Goal: Information Seeking & Learning: Learn about a topic

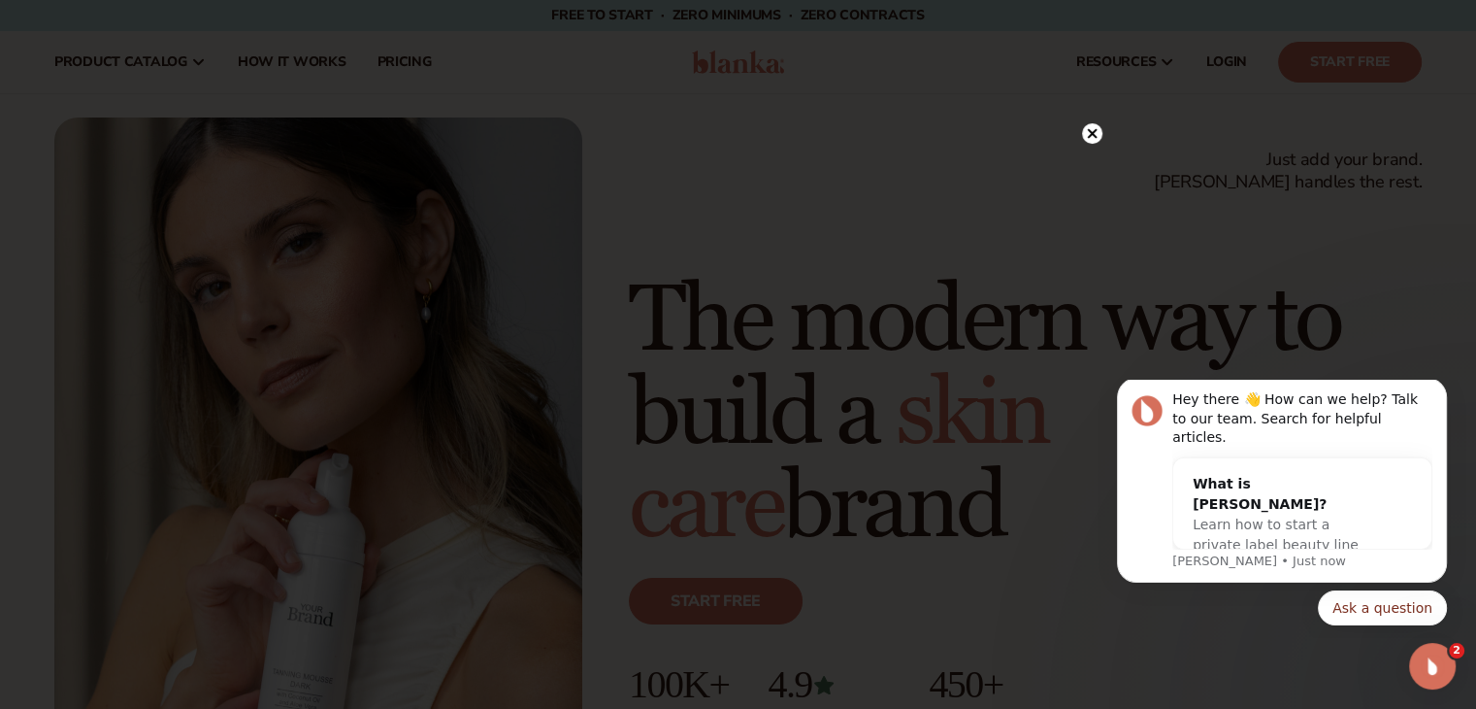
click at [1091, 129] on circle at bounding box center [1092, 133] width 20 height 20
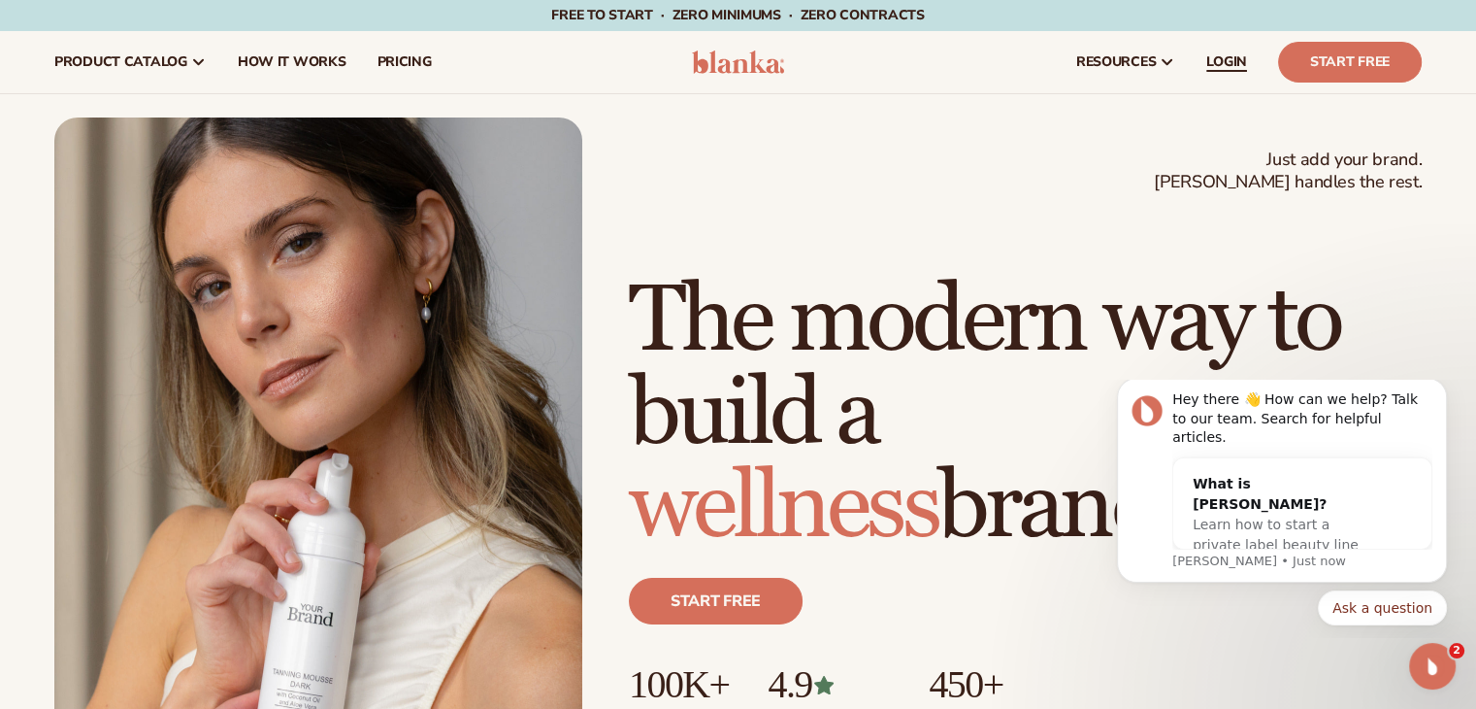
click at [1228, 70] on span "LOGIN" at bounding box center [1227, 62] width 41 height 16
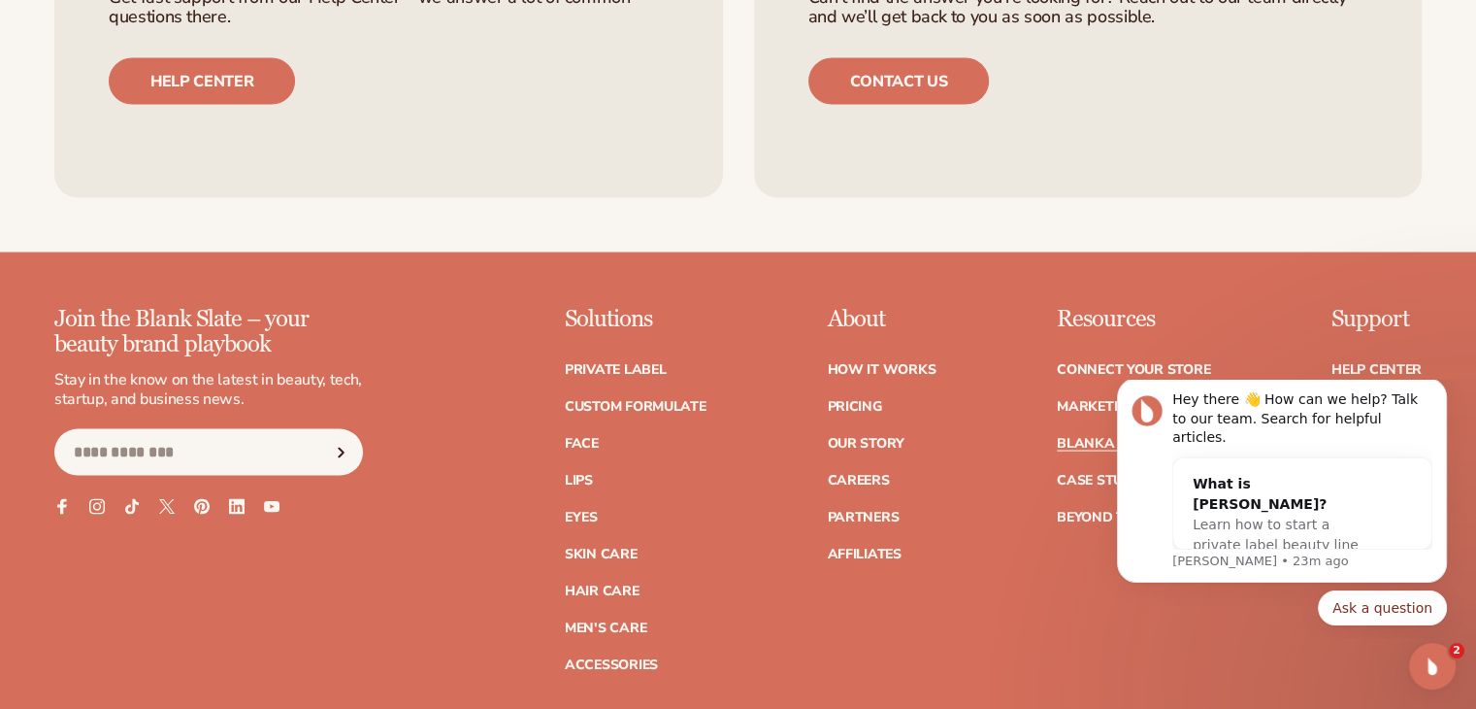
scroll to position [3863, 0]
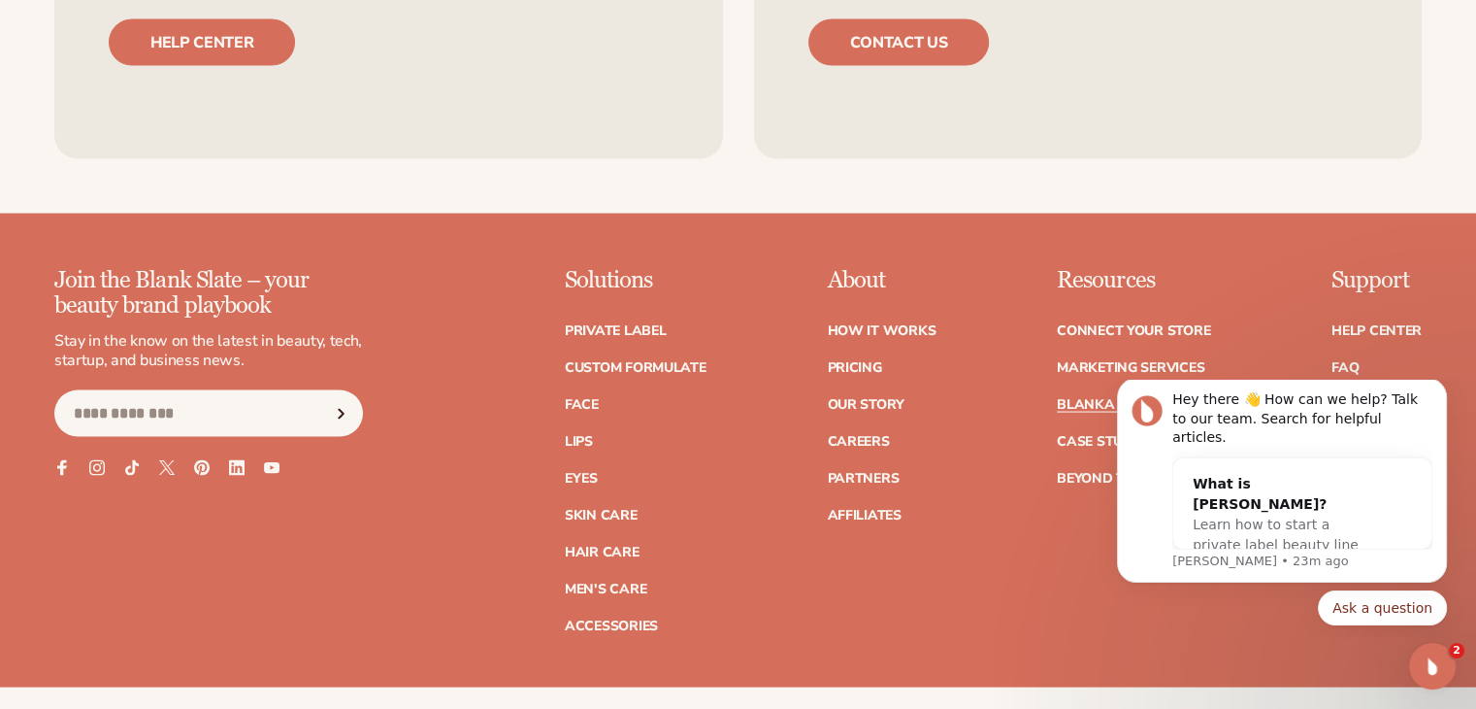
drag, startPoint x: 1482, startPoint y: 76, endPoint x: 340, endPoint y: 254, distance: 1156.4
click at [602, 509] on link "Skin Care" at bounding box center [601, 516] width 72 height 14
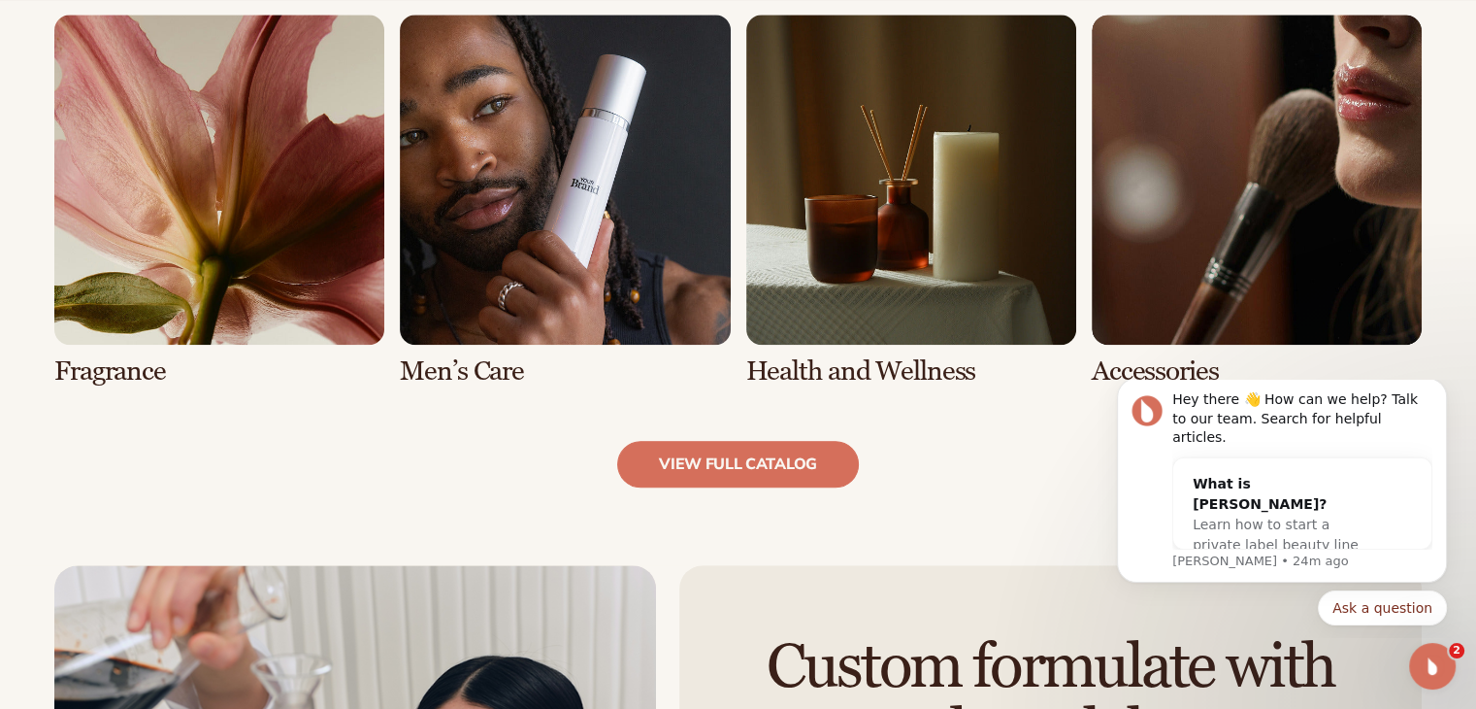
scroll to position [1888, 0]
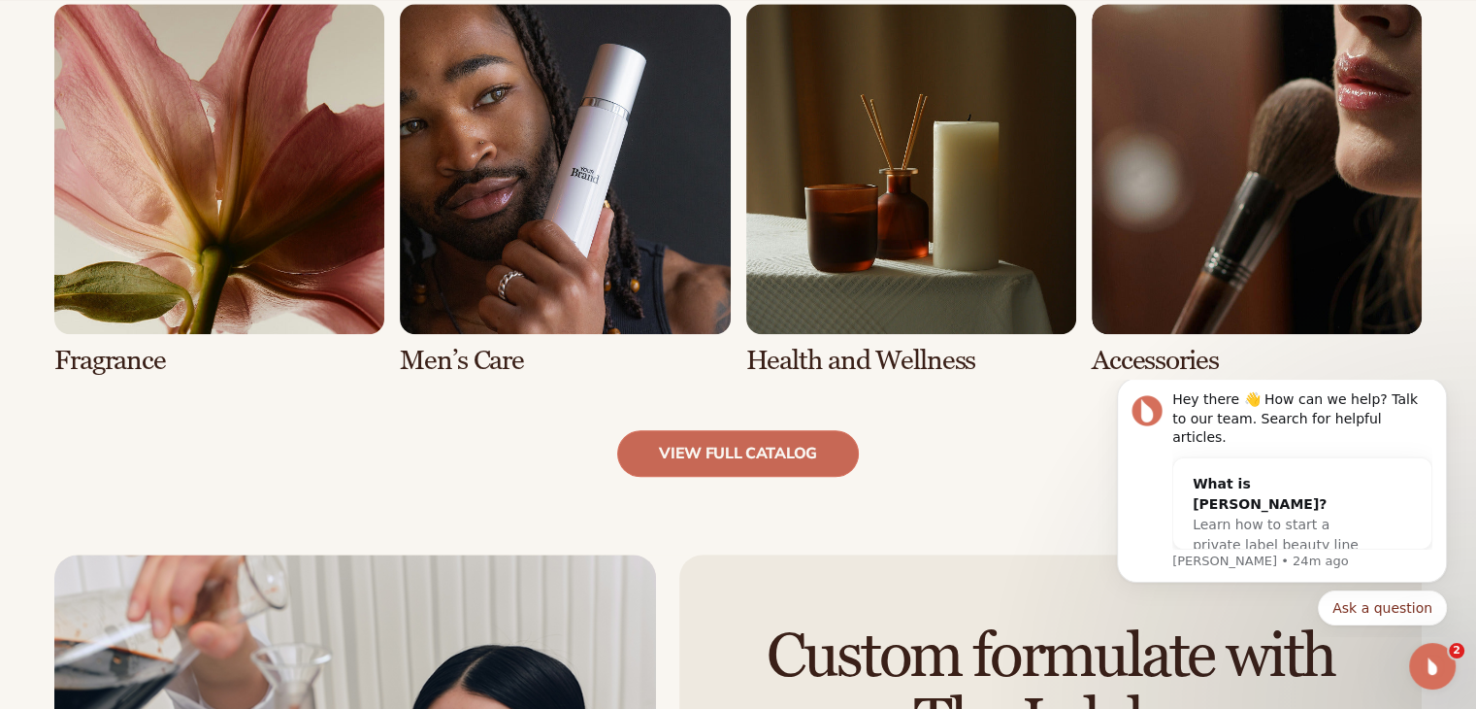
click at [821, 455] on link "view full catalog" at bounding box center [738, 453] width 242 height 47
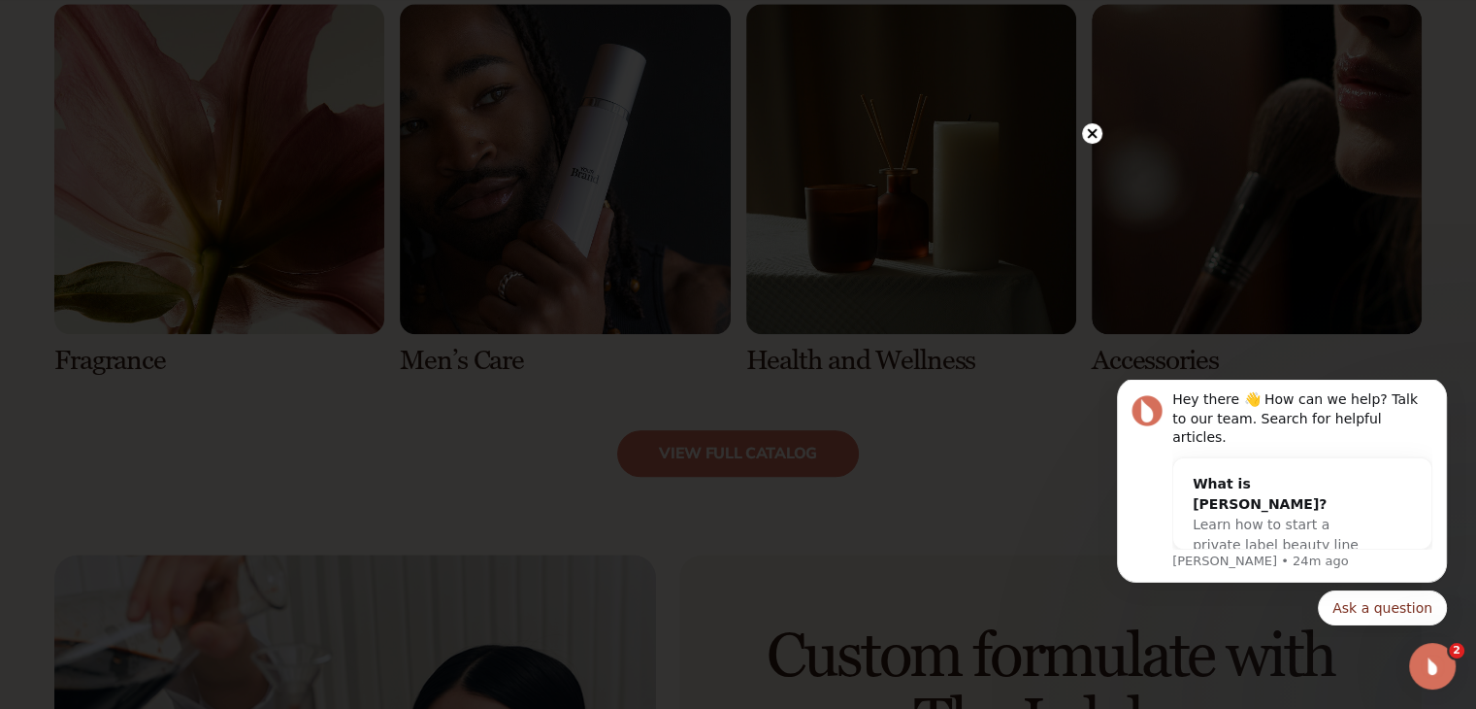
click at [1090, 138] on circle at bounding box center [1092, 133] width 20 height 20
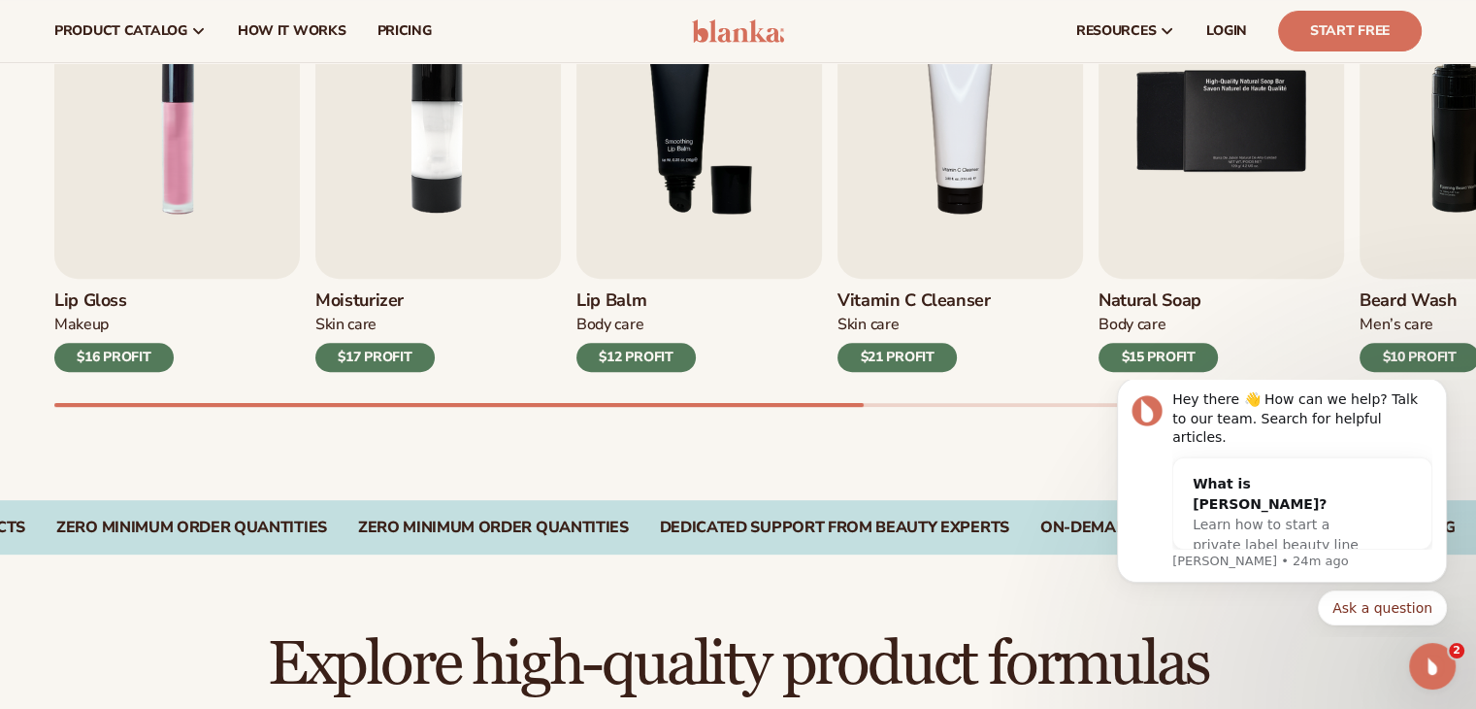
scroll to position [721, 0]
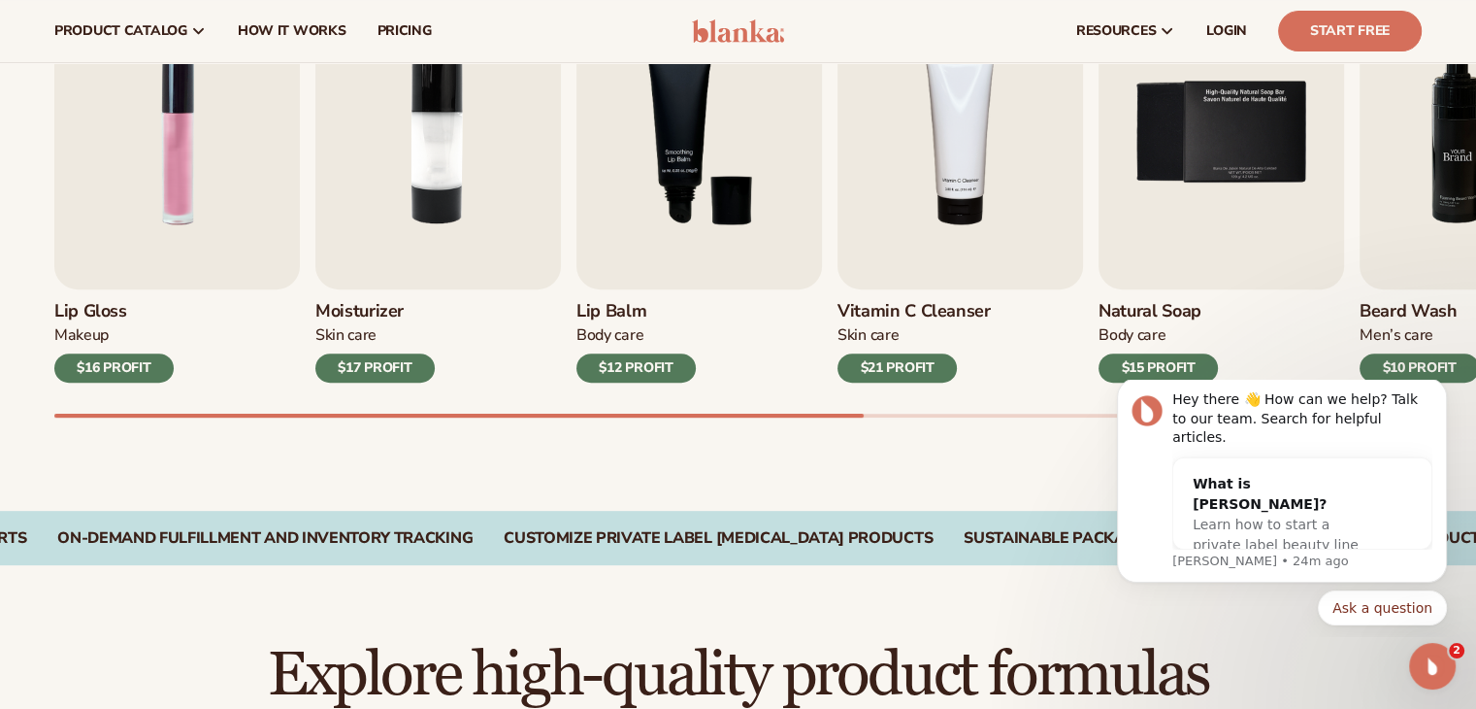
click at [1456, 180] on img "6 / 9" at bounding box center [1483, 133] width 246 height 314
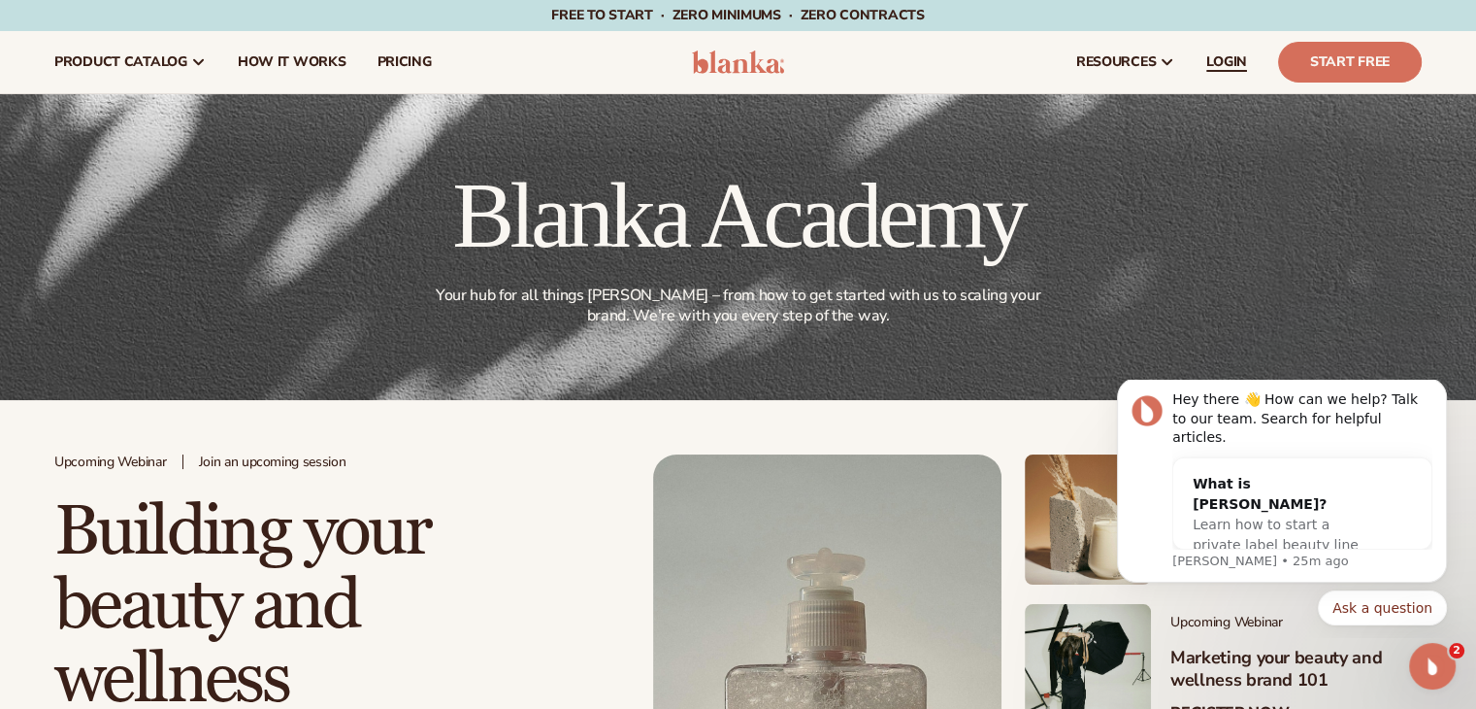
click at [1223, 56] on span "LOGIN" at bounding box center [1227, 62] width 41 height 16
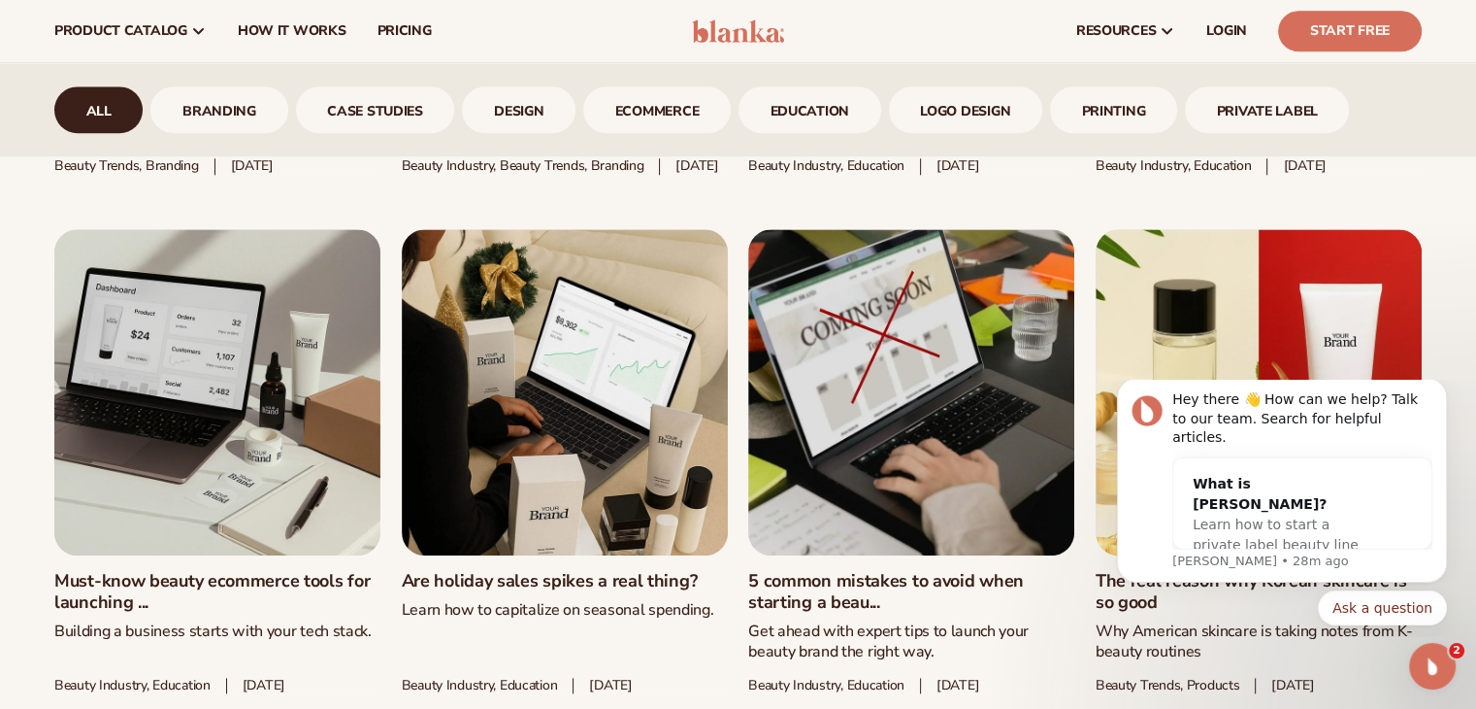
scroll to position [1891, 0]
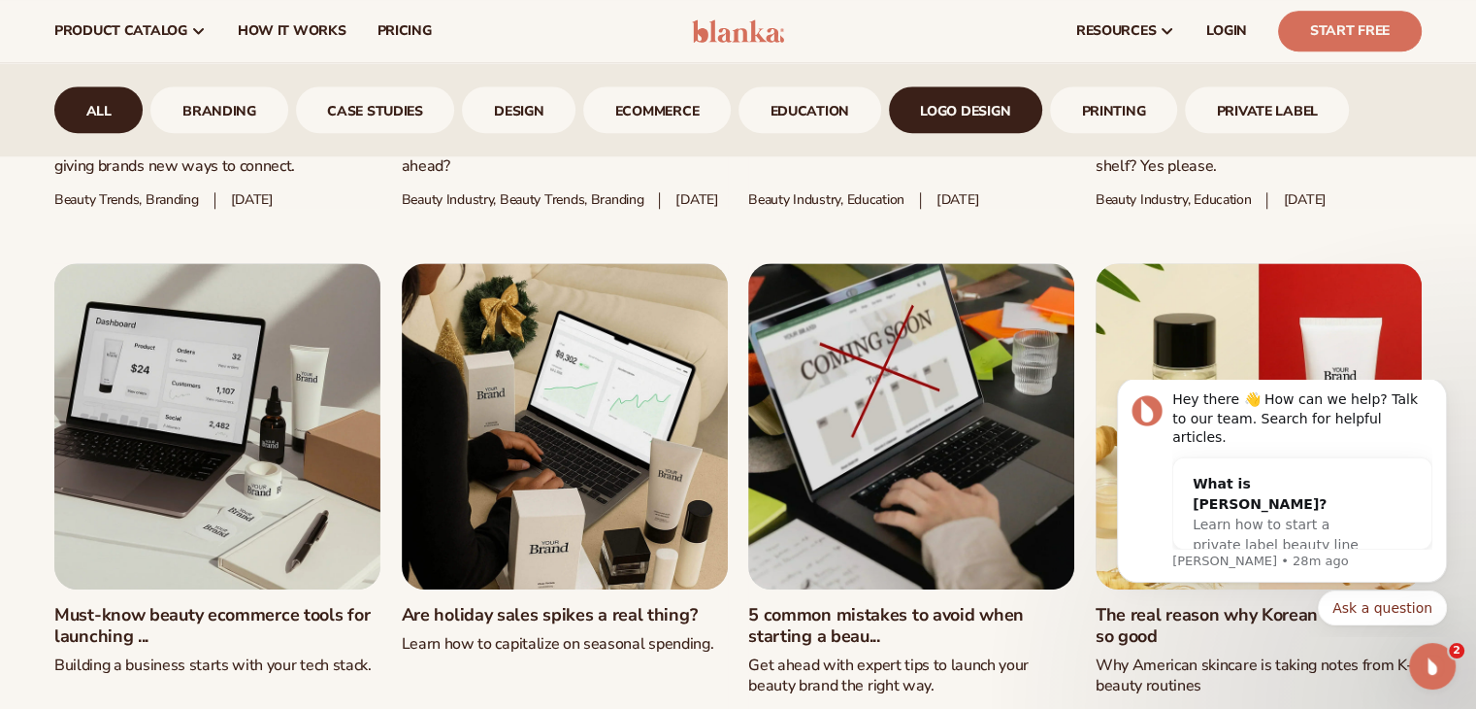
click at [981, 112] on link "logo design" at bounding box center [965, 109] width 153 height 47
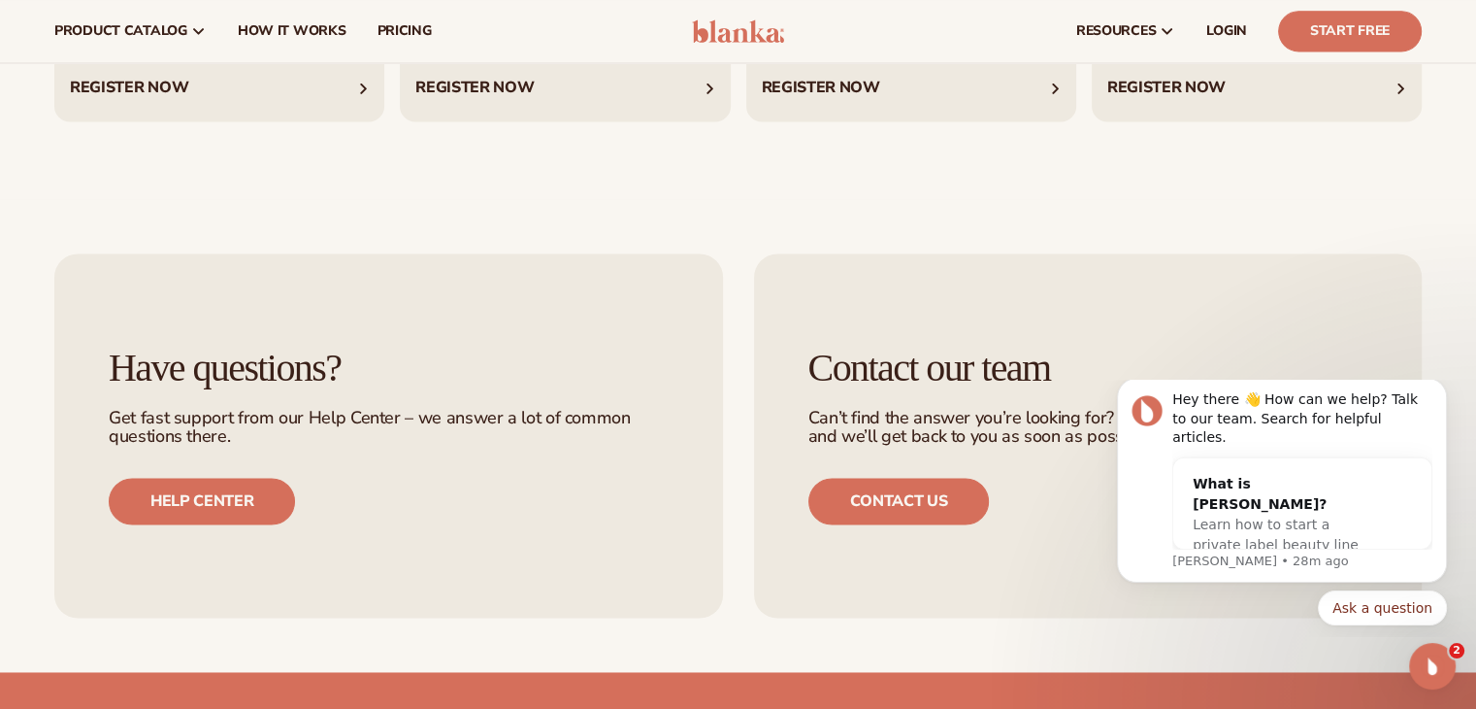
scroll to position [2720, 0]
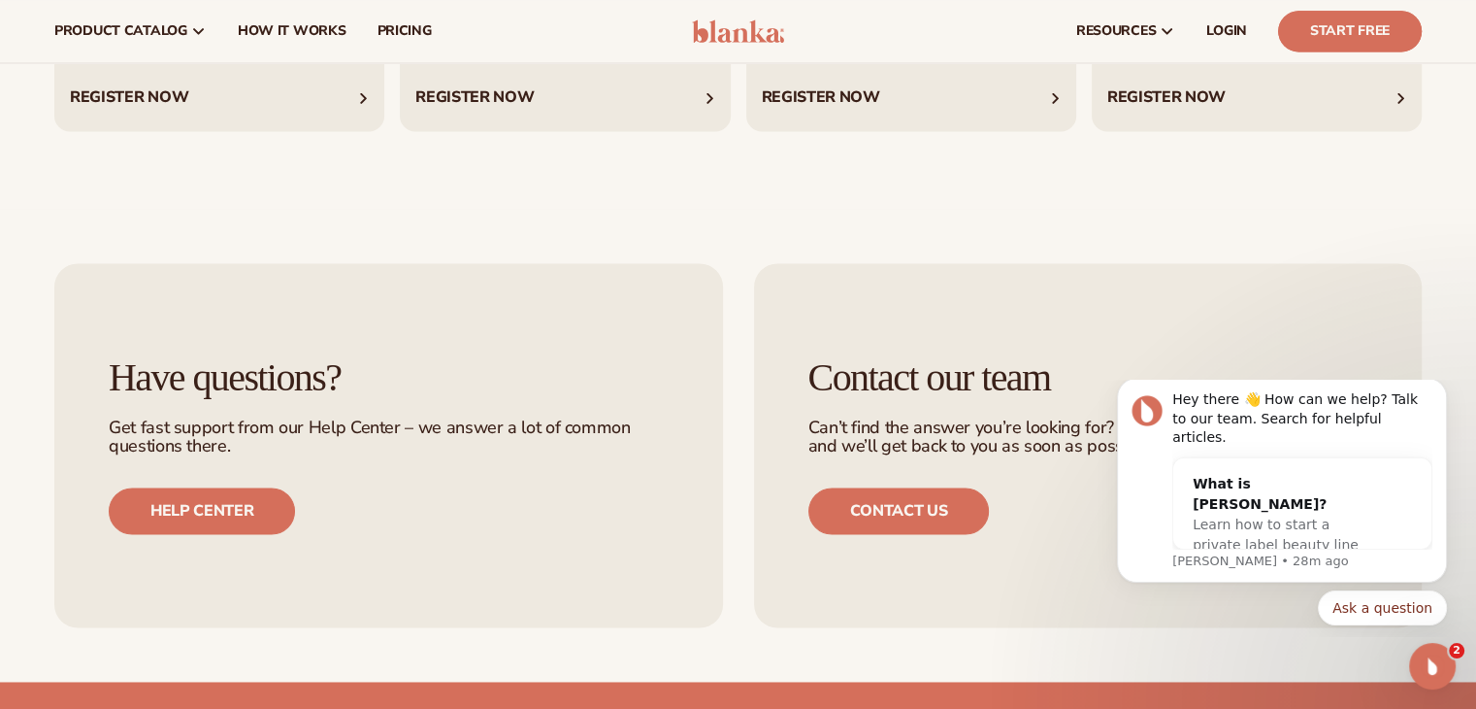
click at [1371, 23] on link "Start Free" at bounding box center [1350, 31] width 144 height 41
